Goal: Navigation & Orientation: Find specific page/section

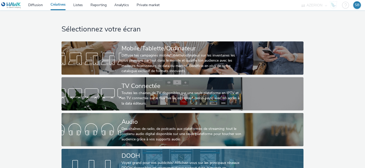
click at [96, 152] on link "DOOH Voyez grand pour vos publicités! Affichez-vous sur les principaux réseaux …" at bounding box center [183, 165] width 242 height 33
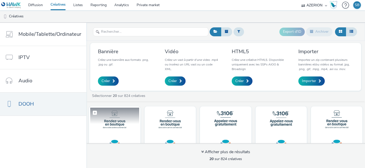
click at [117, 133] on img at bounding box center [114, 133] width 49 height 50
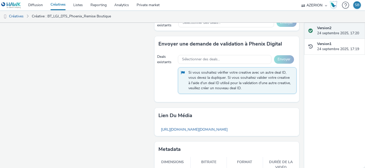
scroll to position [383, 0]
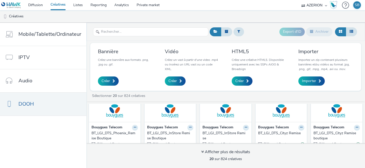
scroll to position [36, 0]
click at [167, 131] on div "BT_LGJ_DTS_InStore Remise Boutique" at bounding box center [169, 135] width 44 height 11
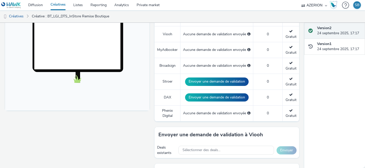
scroll to position [161, 0]
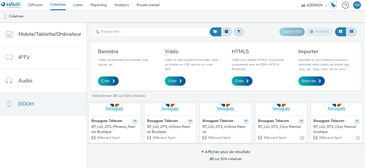
scroll to position [43, 0]
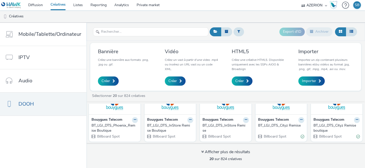
click at [169, 129] on div "BT_LGJ_DTS_InStore Remise Boutique" at bounding box center [169, 128] width 44 height 11
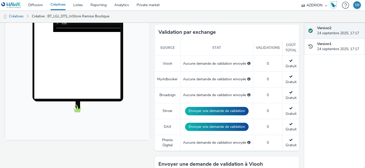
scroll to position [130, 0]
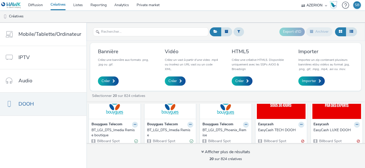
scroll to position [122, 0]
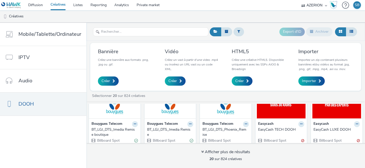
click at [218, 130] on div "BT_LGJ_DTS_Phoenix_Remise" at bounding box center [225, 132] width 44 height 11
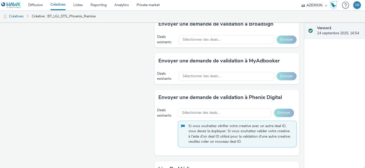
scroll to position [383, 0]
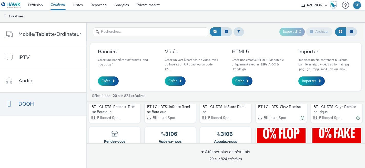
scroll to position [61, 0]
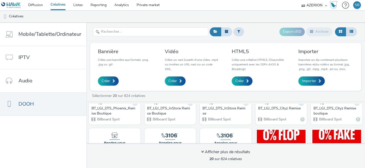
click at [103, 109] on div "BT_LGJ_DTS_Phoenix_Remise Boutique" at bounding box center [114, 111] width 44 height 11
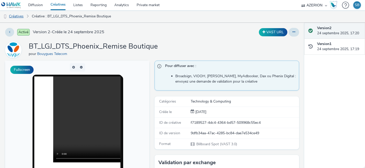
click at [19, 17] on link "Créatives" at bounding box center [13, 16] width 26 height 12
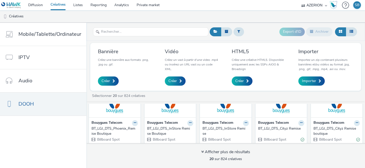
scroll to position [40, 0]
click at [268, 117] on img at bounding box center [281, 93] width 49 height 50
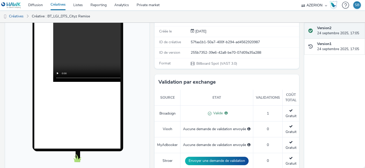
scroll to position [166, 0]
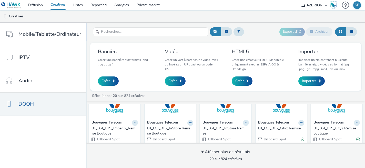
scroll to position [42, 0]
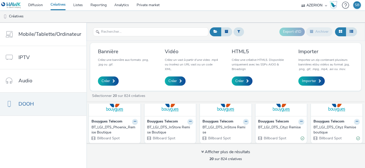
click at [341, 127] on div "BT_LGJ_DTS_Cityz Remise boutique" at bounding box center [336, 130] width 44 height 11
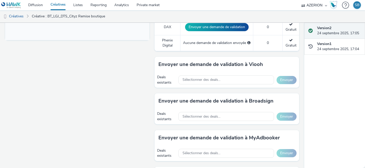
scroll to position [234, 0]
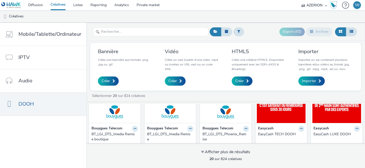
scroll to position [123, 0]
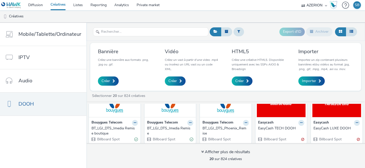
click at [160, 129] on div "BT_LGJ_DTS_Imedia Remise" at bounding box center [169, 131] width 44 height 11
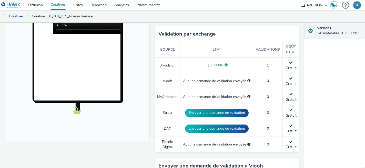
scroll to position [129, 0]
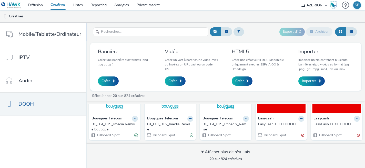
scroll to position [132, 0]
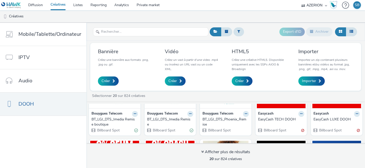
click at [117, 120] on div "BT_LGJ_DTS_Imedia Remise boutique" at bounding box center [114, 122] width 44 height 11
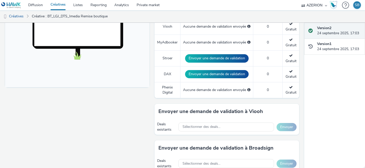
scroll to position [189, 0]
